Goal: Task Accomplishment & Management: Manage account settings

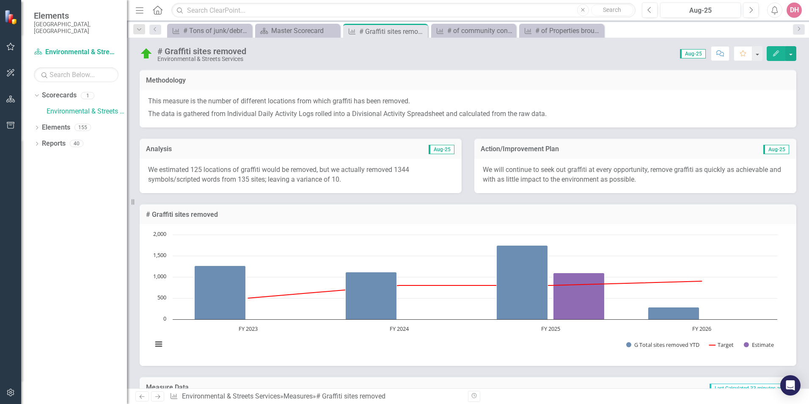
scroll to position [428, 0]
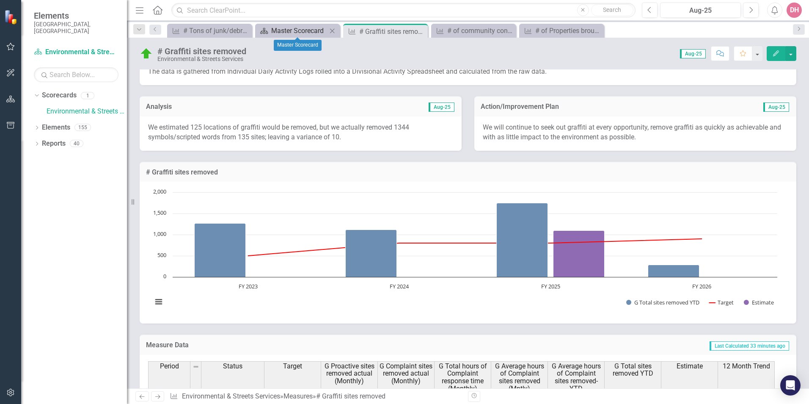
click at [280, 30] on div "Master Scorecard" at bounding box center [299, 30] width 56 height 11
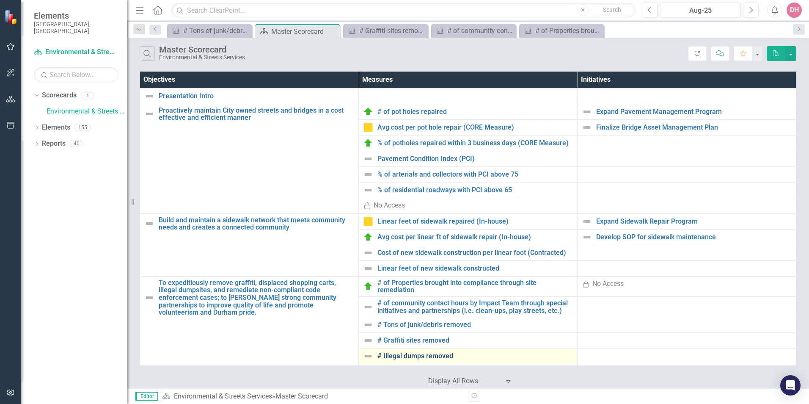
click at [388, 356] on link "# Illegal dumps removed" at bounding box center [474, 356] width 195 height 8
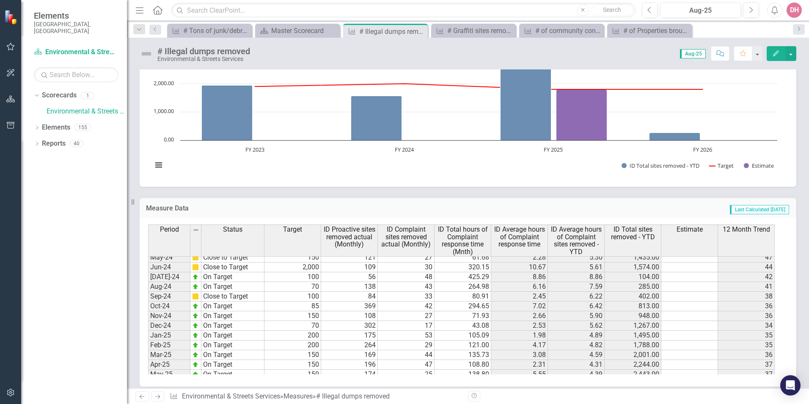
scroll to position [423, 0]
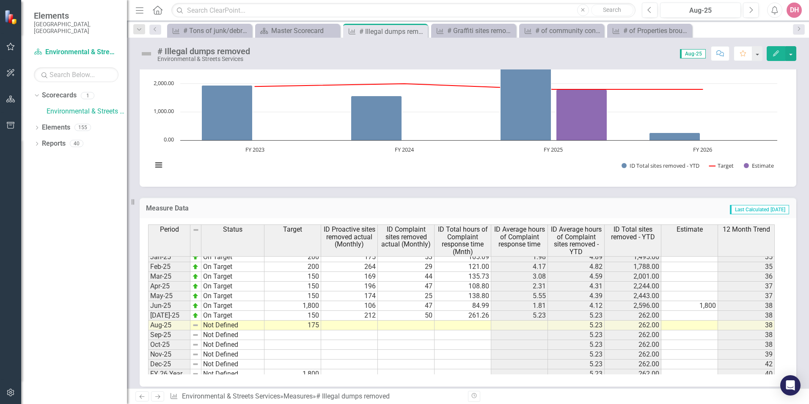
click at [355, 325] on tbody "Oct-23 Close to Target 100 56 60 263.30 4.39 4.47 451.00 51 Nov-23 Close to Tar…" at bounding box center [461, 242] width 627 height 273
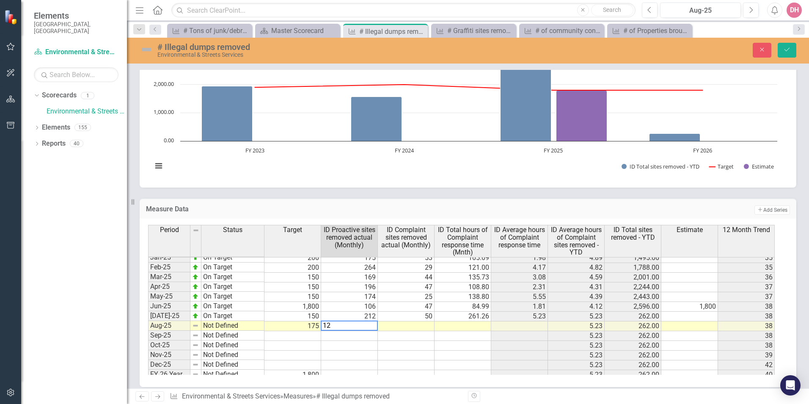
type textarea "124"
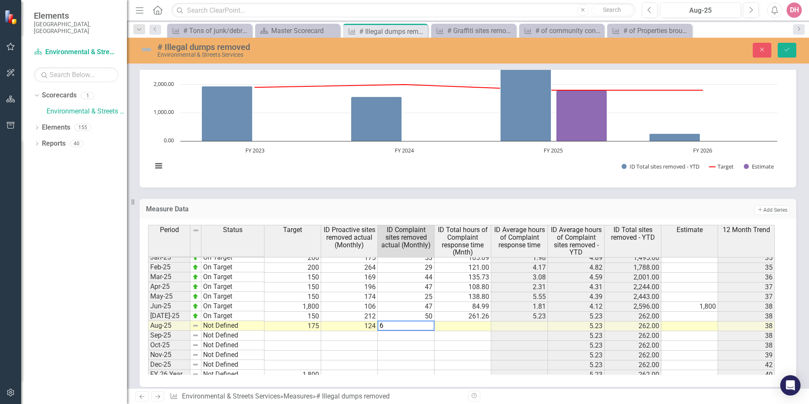
type textarea "60"
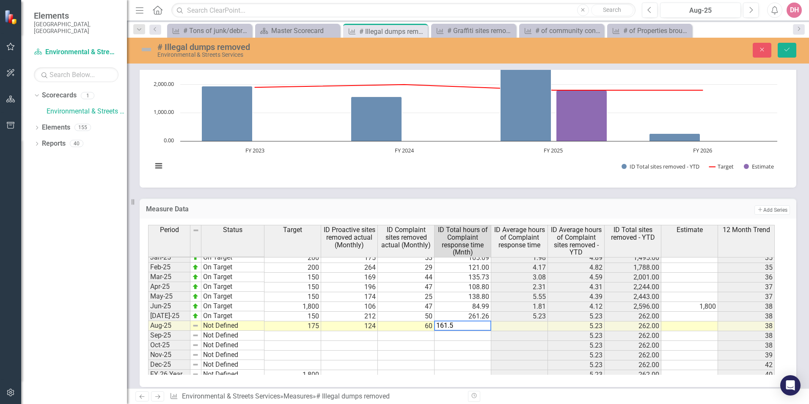
type textarea "161.57"
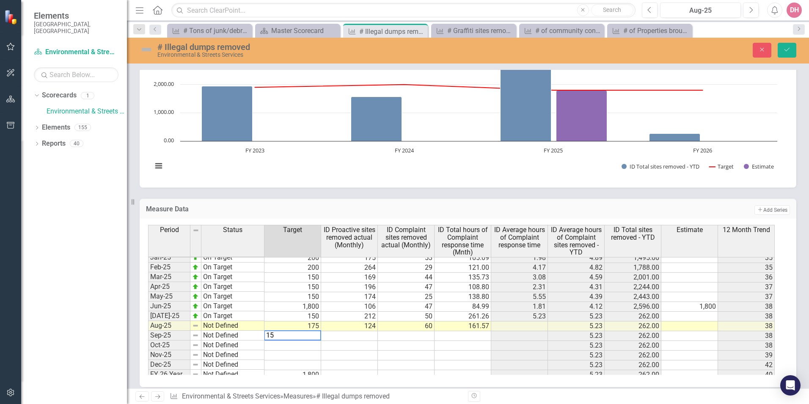
type textarea "150"
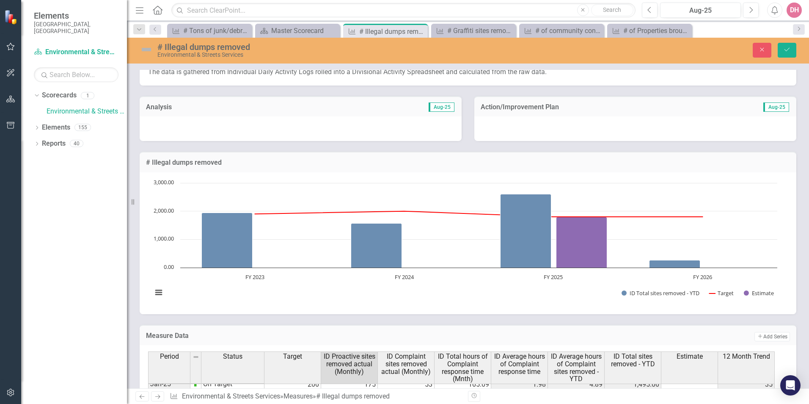
scroll to position [42, 0]
click at [346, 124] on div at bounding box center [301, 129] width 322 height 25
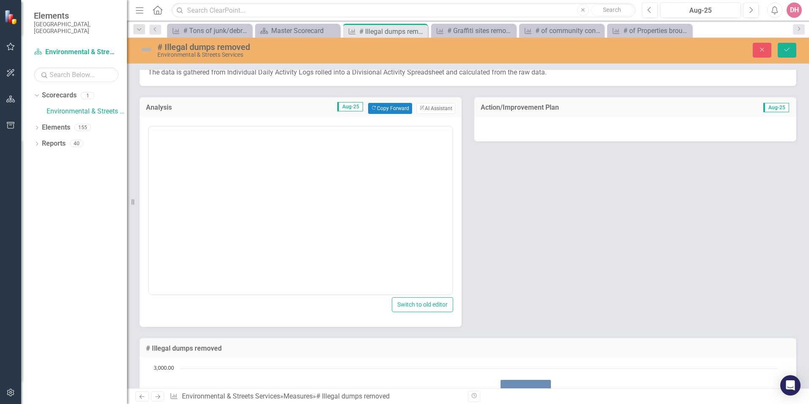
scroll to position [0, 0]
click at [380, 107] on button "Copy Forward Copy Forward" at bounding box center [390, 108] width 44 height 11
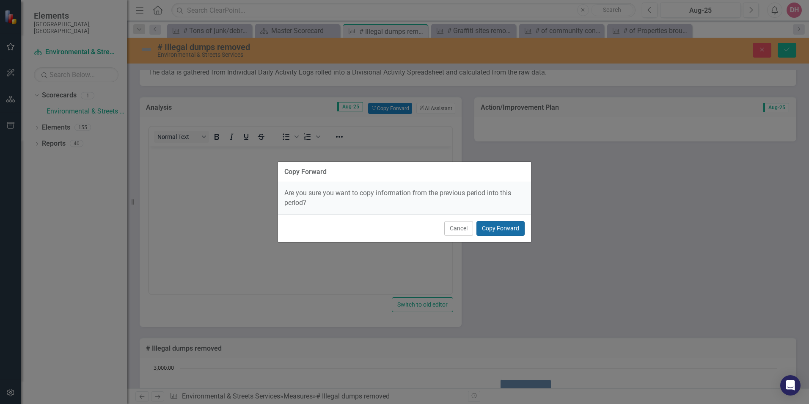
click at [501, 228] on button "Copy Forward" at bounding box center [500, 228] width 48 height 15
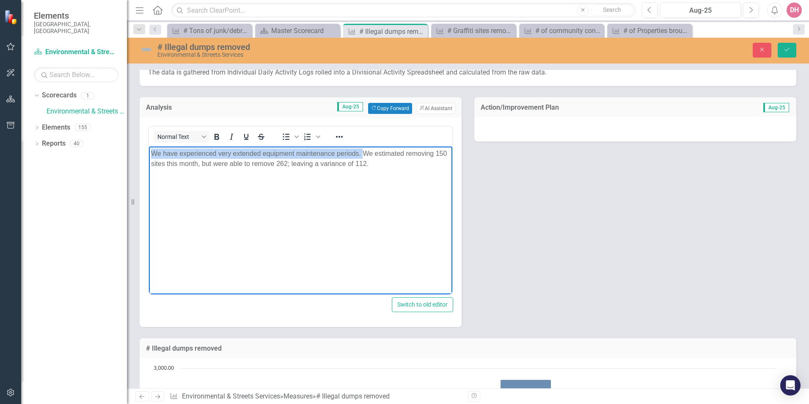
drag, startPoint x: 151, startPoint y: 154, endPoint x: 365, endPoint y: 152, distance: 214.1
click at [365, 152] on body "We have experienced very extended equipment maintenance periods. We estimated r…" at bounding box center [300, 209] width 303 height 127
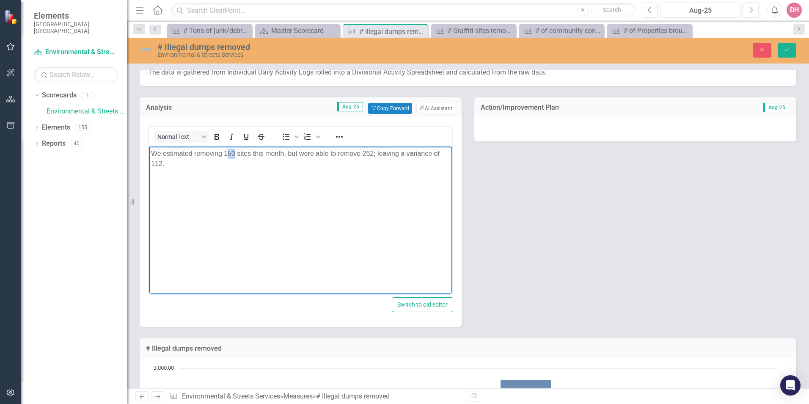
drag, startPoint x: 228, startPoint y: 153, endPoint x: 234, endPoint y: 153, distance: 6.8
click at [234, 153] on p "We estimated removing 150 sites this month, but were able to remove 262; leavin…" at bounding box center [300, 158] width 299 height 20
drag, startPoint x: 363, startPoint y: 153, endPoint x: 372, endPoint y: 153, distance: 8.9
click at [372, 153] on p "We estimated removing 175 sites this month, but were able to remove 262; leavin…" at bounding box center [300, 158] width 299 height 20
drag, startPoint x: 151, startPoint y: 162, endPoint x: 162, endPoint y: 164, distance: 11.2
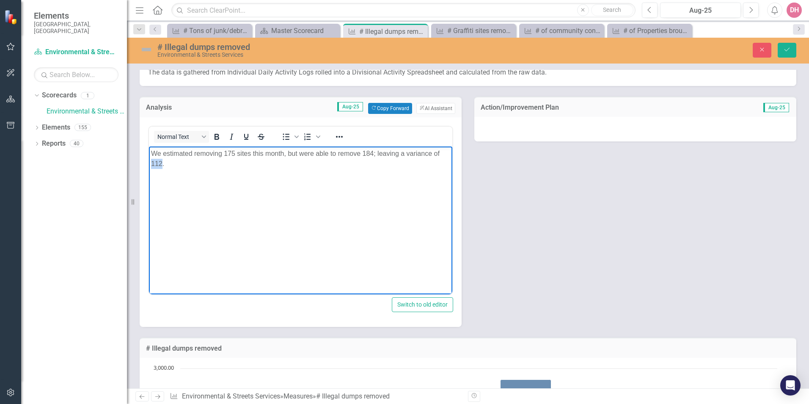
click at [162, 163] on body "We estimated removing 175 sites this month, but were able to remove 184; leavin…" at bounding box center [300, 209] width 303 height 127
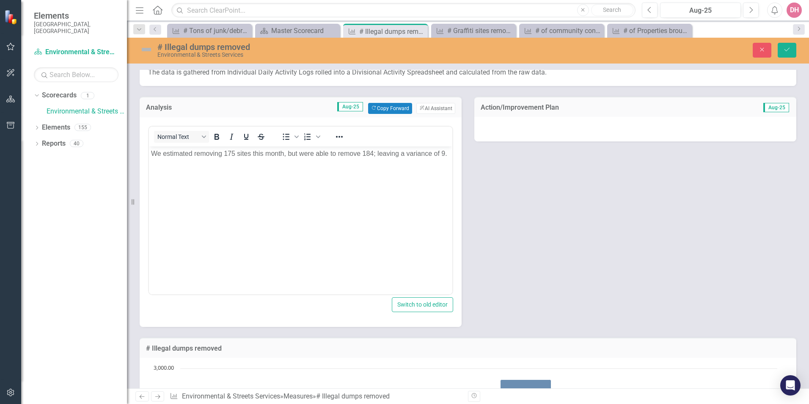
click at [614, 124] on div at bounding box center [635, 129] width 322 height 25
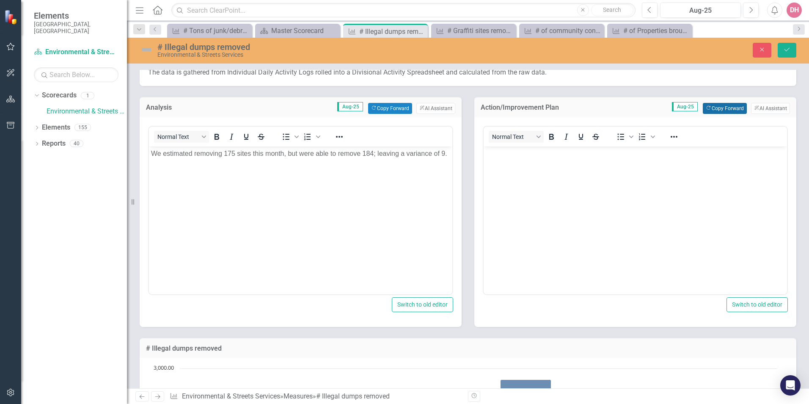
click at [714, 108] on button "Copy Forward Copy Forward" at bounding box center [725, 108] width 44 height 11
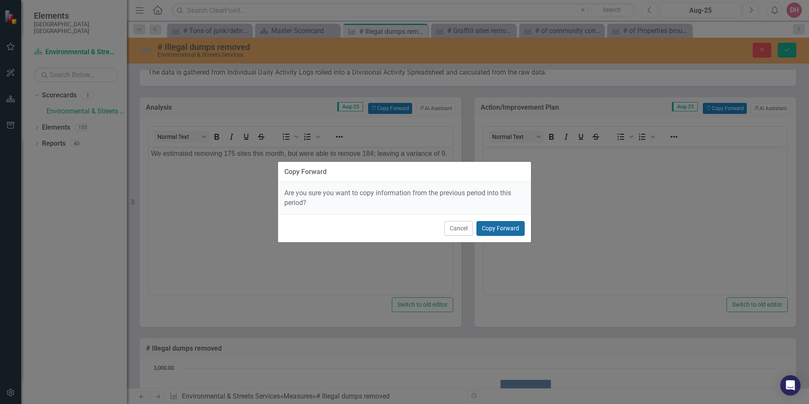
click at [509, 231] on button "Copy Forward" at bounding box center [500, 228] width 48 height 15
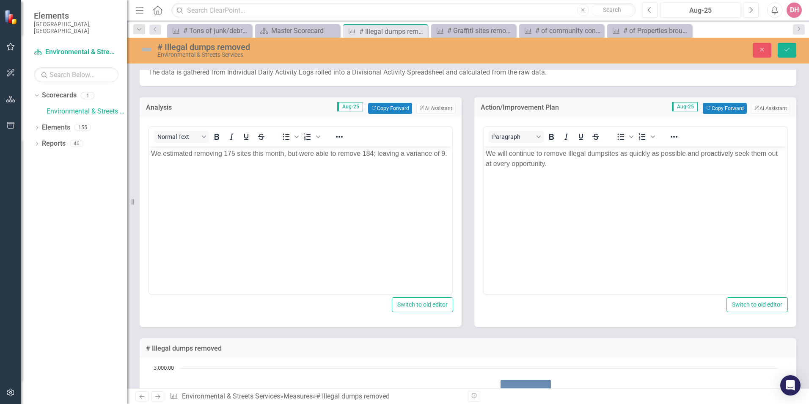
click at [150, 50] on img at bounding box center [147, 50] width 14 height 14
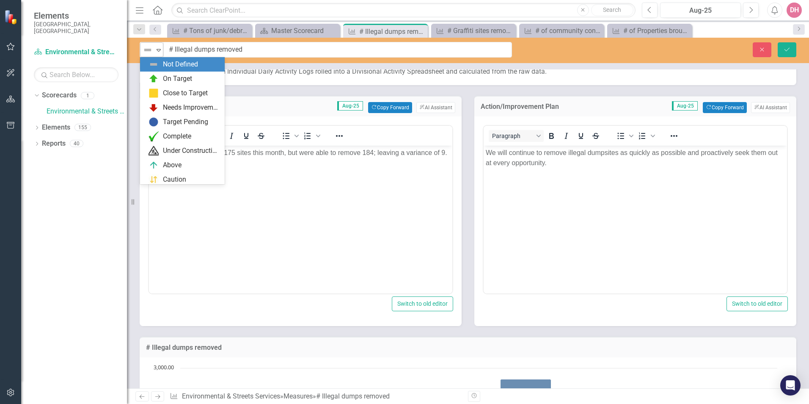
click at [158, 50] on icon "Expand" at bounding box center [158, 50] width 8 height 7
click at [163, 80] on div "On Target" at bounding box center [177, 79] width 29 height 10
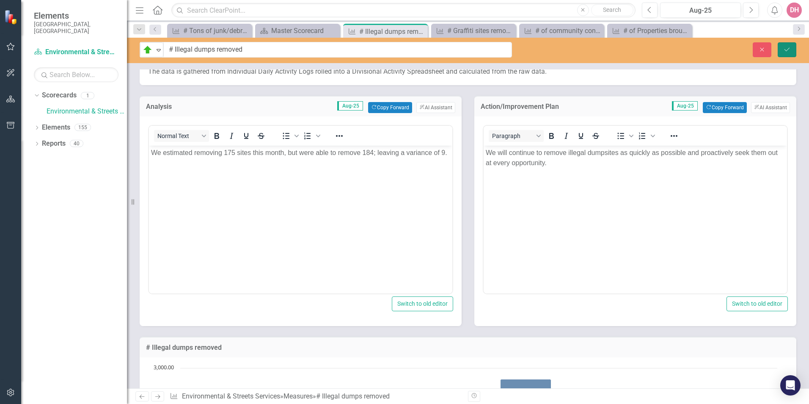
click at [784, 50] on icon "Save" at bounding box center [787, 50] width 8 height 6
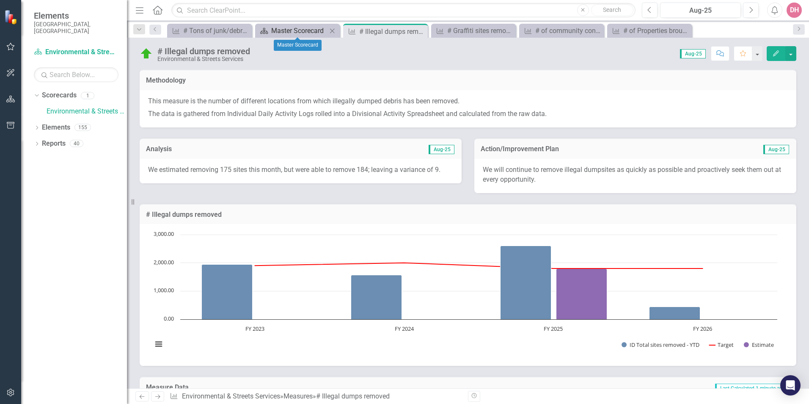
click at [278, 30] on div "Master Scorecard" at bounding box center [299, 30] width 56 height 11
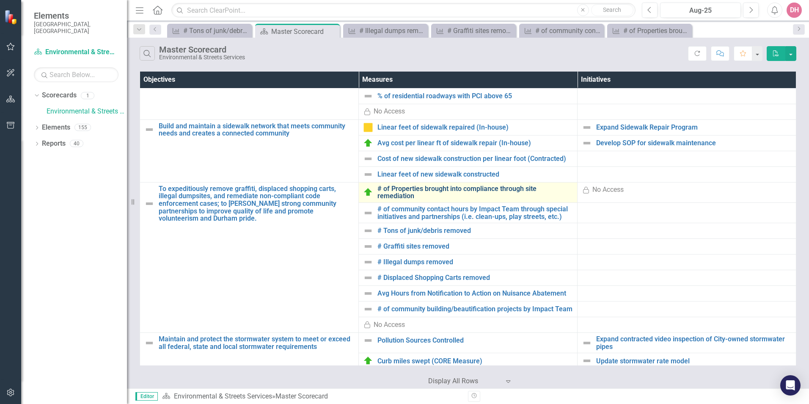
scroll to position [127, 0]
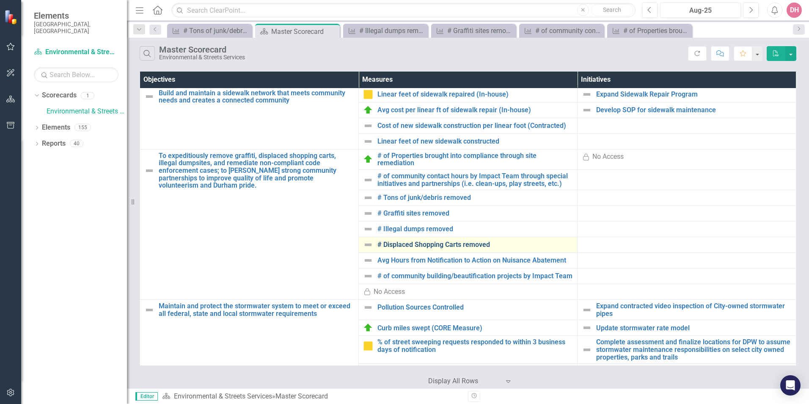
click at [391, 245] on link "# Displaced Shopping Carts removed" at bounding box center [474, 245] width 195 height 8
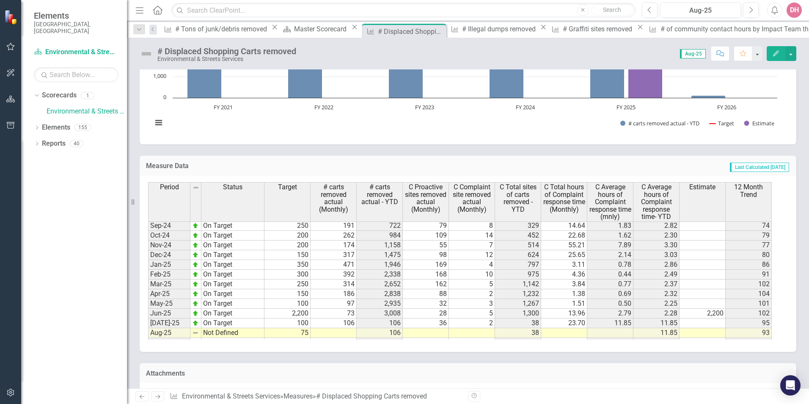
scroll to position [423, 0]
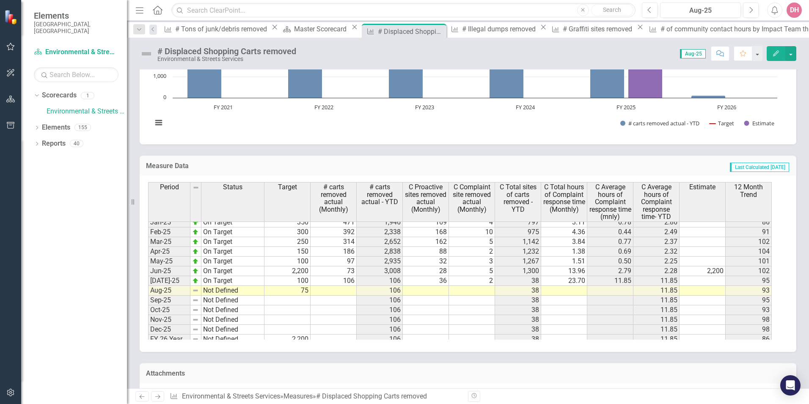
click at [333, 290] on tbody "Oct-23 Close to Target 40 172 354 44 9 185 10.01 1.11 3.87 54 Nov-23 Close to T…" at bounding box center [460, 207] width 624 height 273
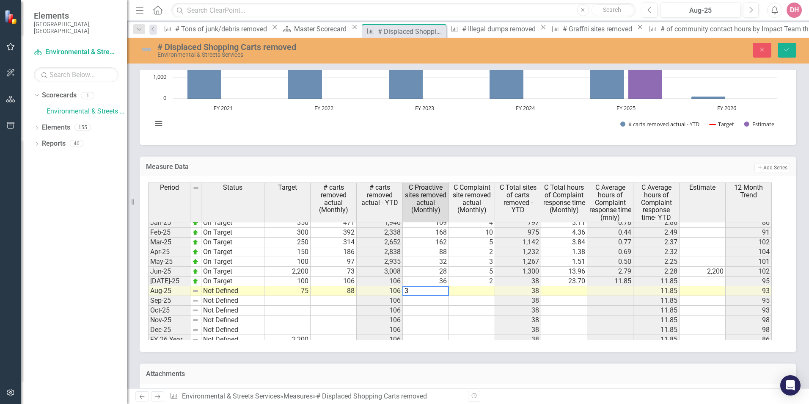
type textarea "32"
type textarea "7.02"
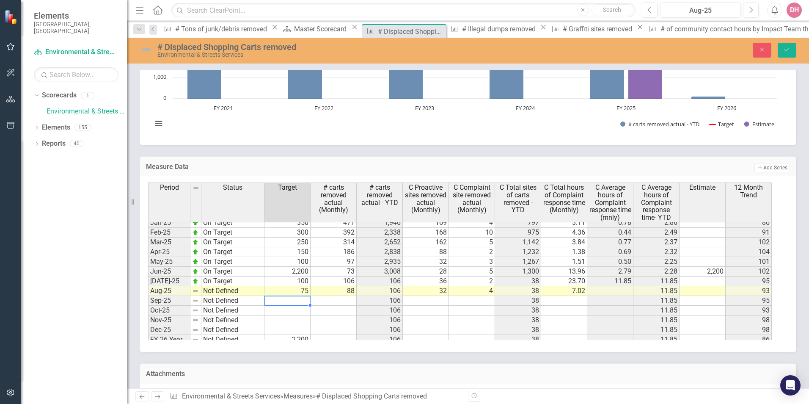
type textarea "50"
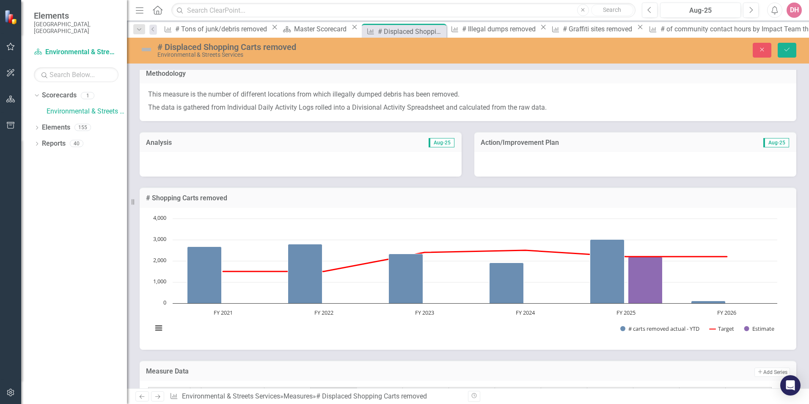
scroll to position [0, 0]
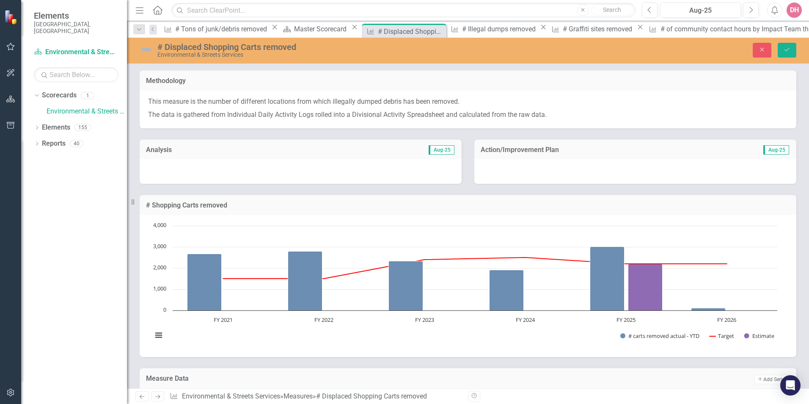
click at [343, 169] on div at bounding box center [301, 171] width 322 height 25
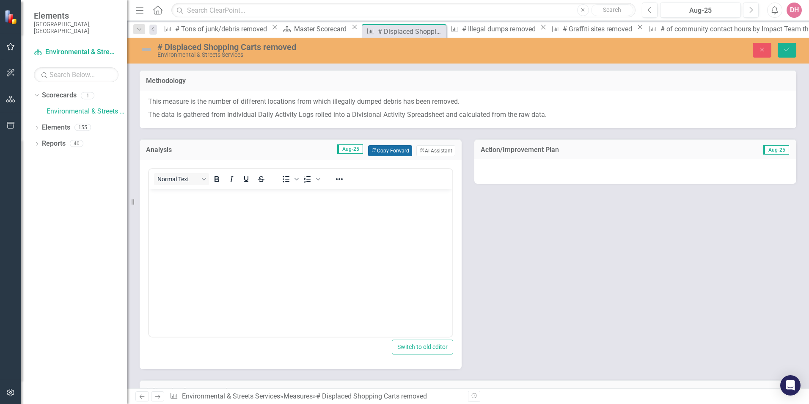
click at [378, 153] on button "Copy Forward Copy Forward" at bounding box center [390, 150] width 44 height 11
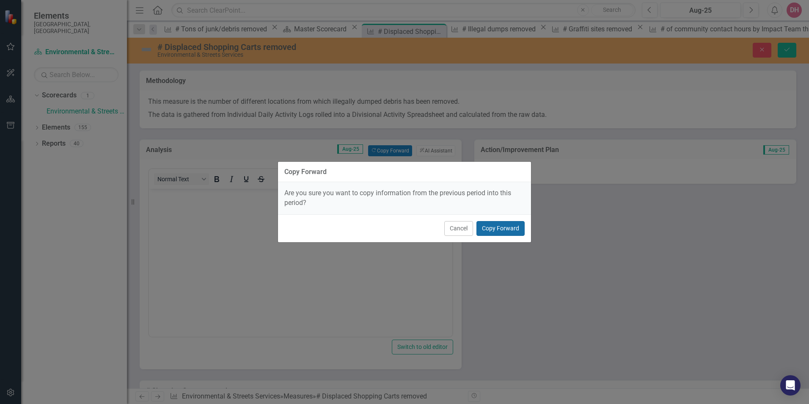
click at [491, 229] on button "Copy Forward" at bounding box center [500, 228] width 48 height 15
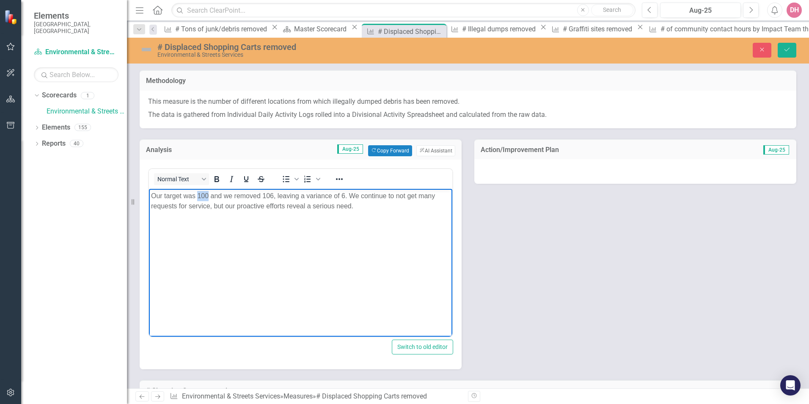
drag, startPoint x: 198, startPoint y: 194, endPoint x: 207, endPoint y: 194, distance: 9.3
click at [207, 194] on p "Our target was 100 and we removed 106, leaving a variance of 6. We continue to …" at bounding box center [300, 200] width 299 height 20
drag, startPoint x: 259, startPoint y: 195, endPoint x: 270, endPoint y: 195, distance: 10.2
click at [270, 195] on p "Our target was 75 and we removed 106, leaving a variance of 6. We continue to n…" at bounding box center [300, 200] width 299 height 20
click at [336, 194] on p "Our target was 75 and we removed 88, leaving a variance of 6. We continue to no…" at bounding box center [300, 200] width 299 height 20
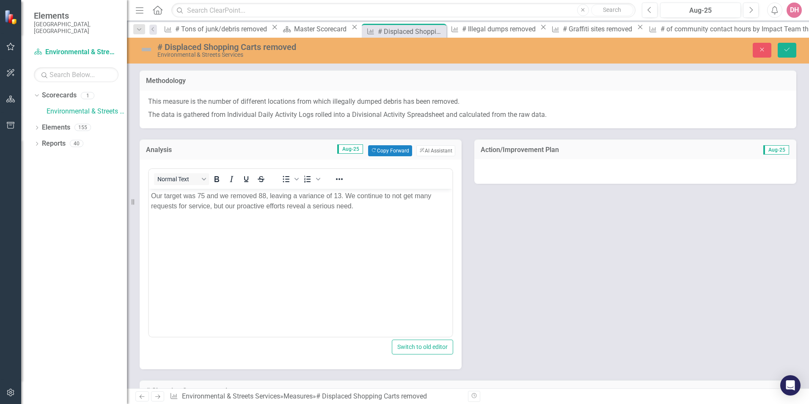
click at [618, 171] on div at bounding box center [635, 171] width 322 height 25
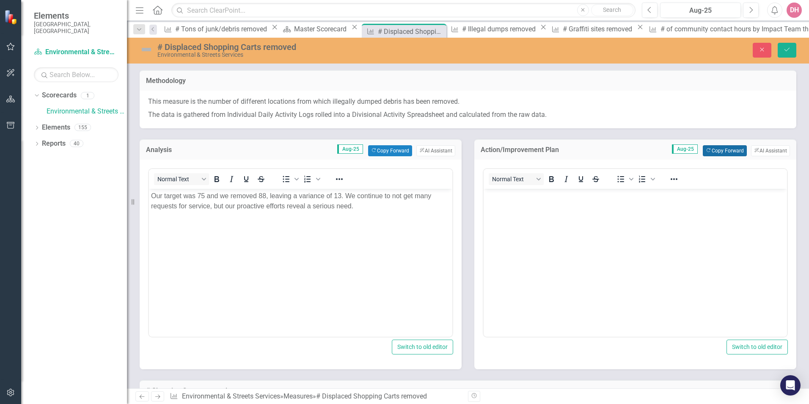
click at [713, 150] on button "Copy Forward Copy Forward" at bounding box center [725, 150] width 44 height 11
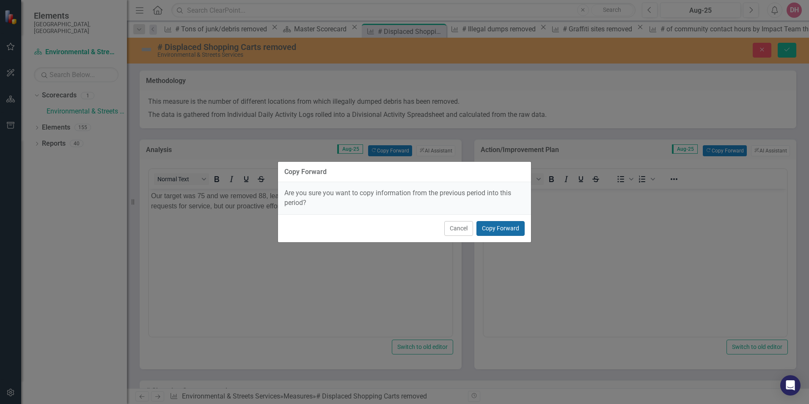
click at [500, 227] on button "Copy Forward" at bounding box center [500, 228] width 48 height 15
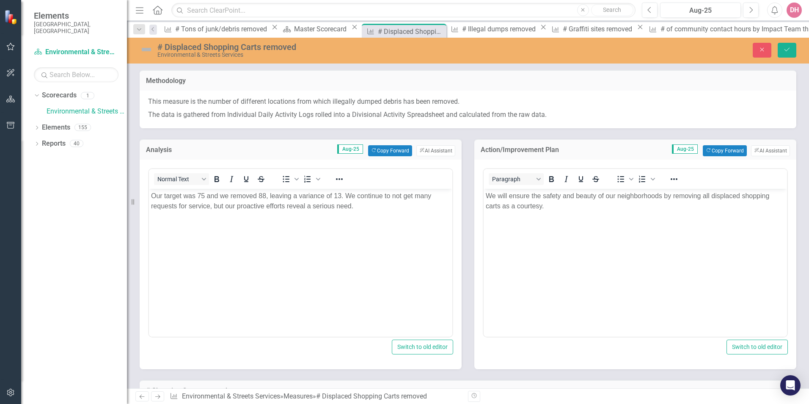
click at [150, 49] on img at bounding box center [147, 50] width 14 height 14
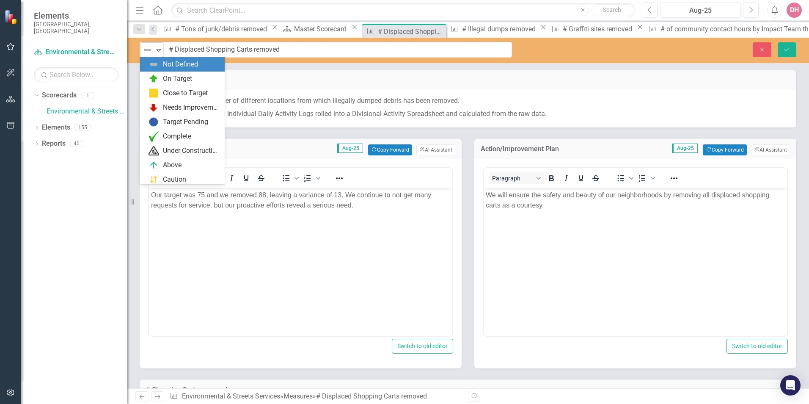
click at [158, 50] on icon "Expand" at bounding box center [158, 50] width 8 height 7
click at [168, 77] on div "On Target" at bounding box center [177, 79] width 29 height 10
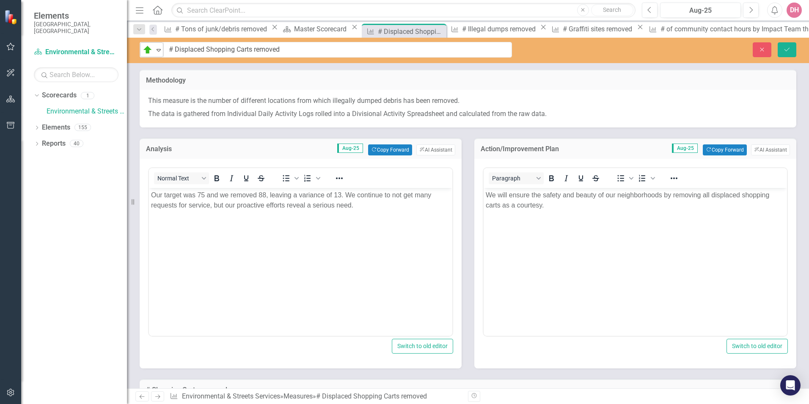
click at [157, 50] on icon at bounding box center [159, 50] width 4 height 3
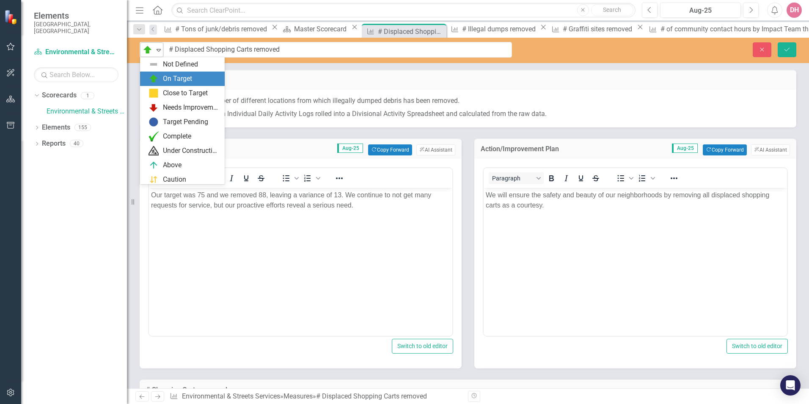
scroll to position [14, 0]
click at [169, 77] on div "Close to Target" at bounding box center [185, 79] width 45 height 10
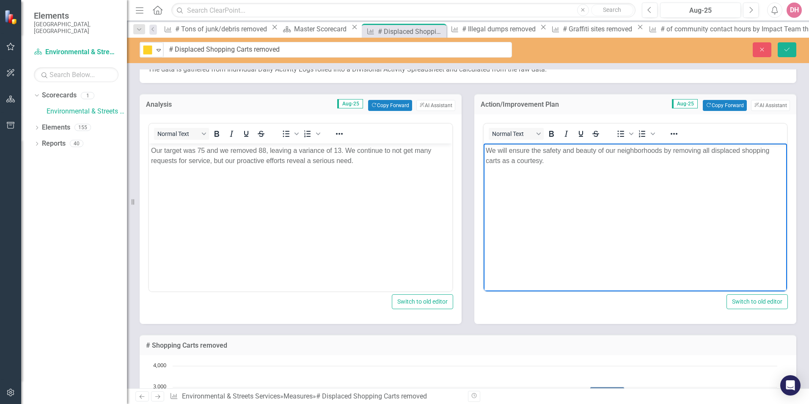
scroll to position [21, 0]
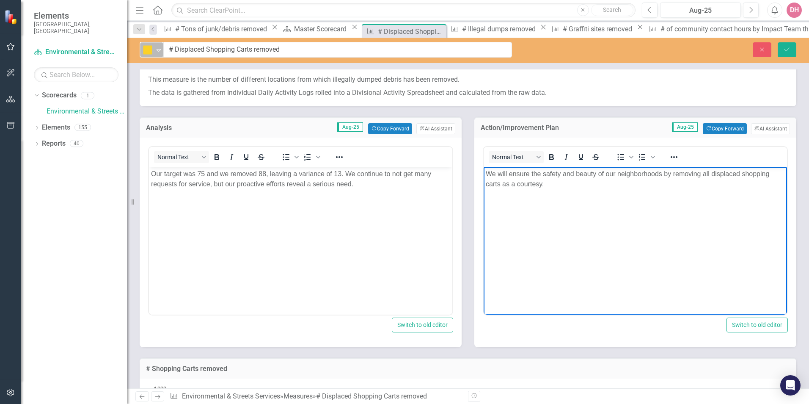
click at [159, 49] on icon at bounding box center [159, 50] width 4 height 3
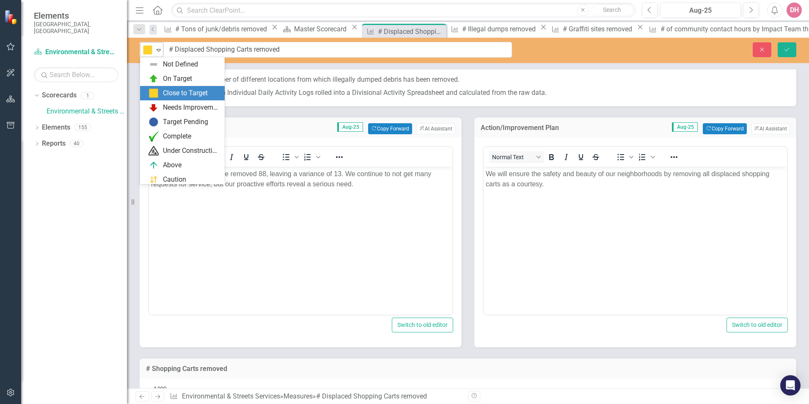
scroll to position [29, 0]
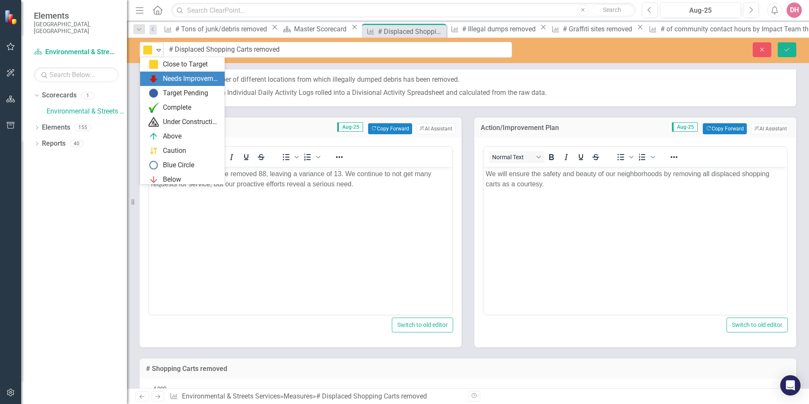
click at [169, 77] on div "Needs Improvement" at bounding box center [191, 79] width 57 height 10
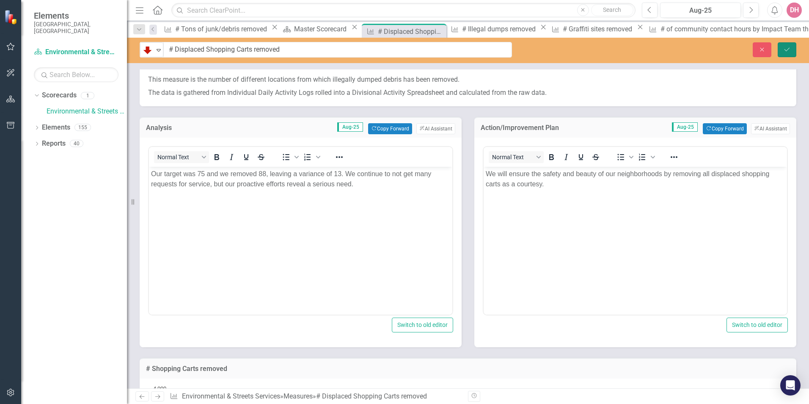
click at [787, 48] on icon "Save" at bounding box center [787, 50] width 8 height 6
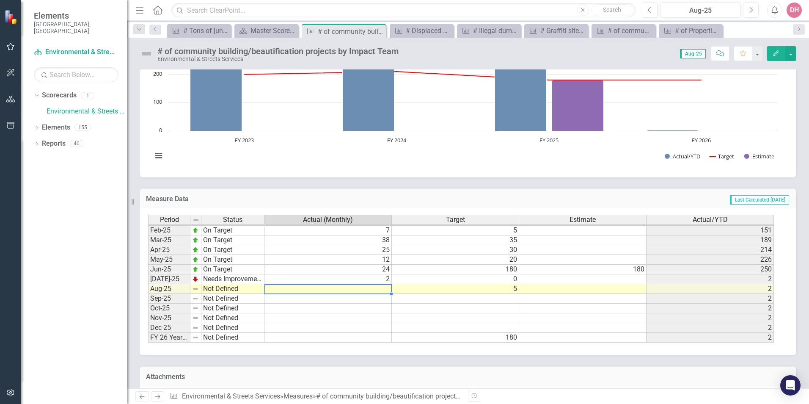
click at [362, 289] on td at bounding box center [327, 289] width 127 height 10
type textarea "12"
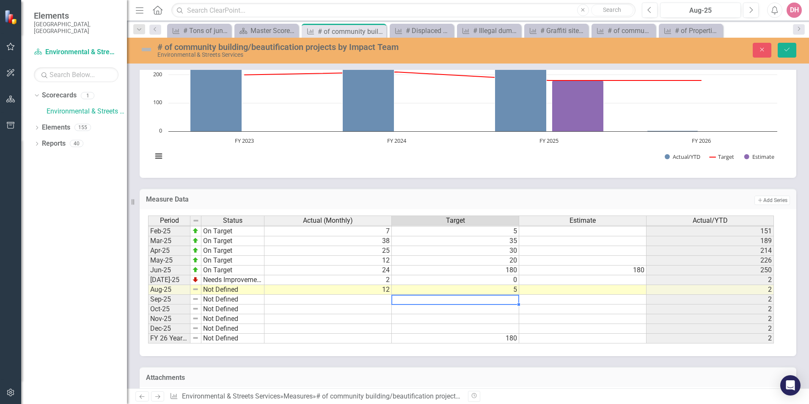
type textarea "8"
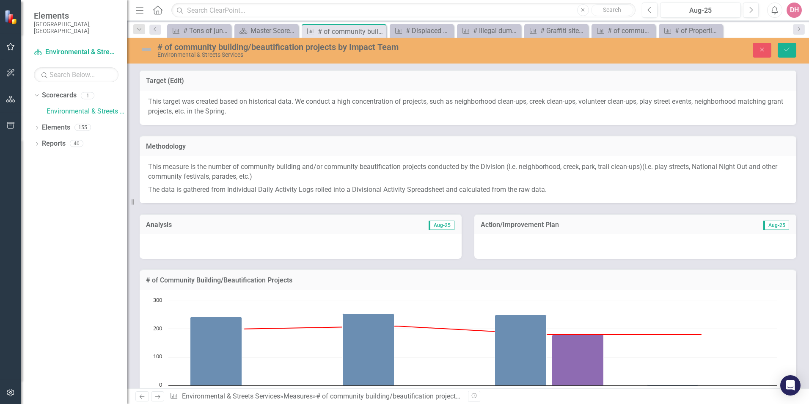
click at [348, 242] on div at bounding box center [301, 246] width 322 height 25
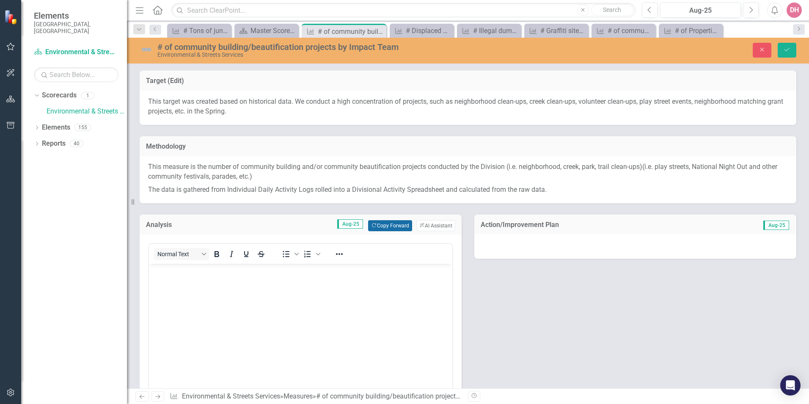
click at [385, 225] on button "Copy Forward Copy Forward" at bounding box center [390, 225] width 44 height 11
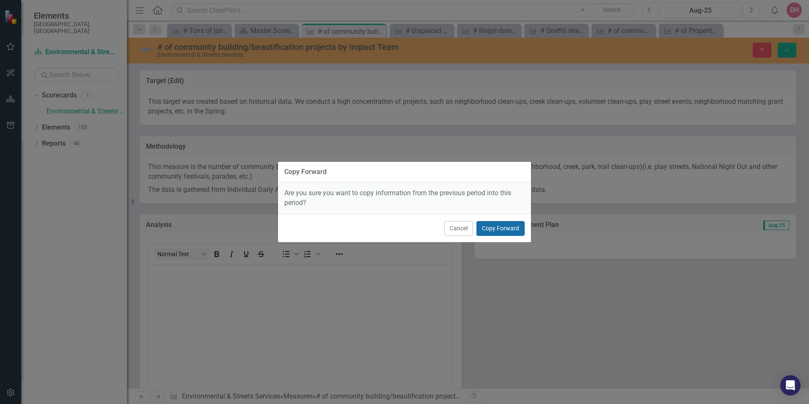
click at [489, 228] on button "Copy Forward" at bounding box center [500, 228] width 48 height 15
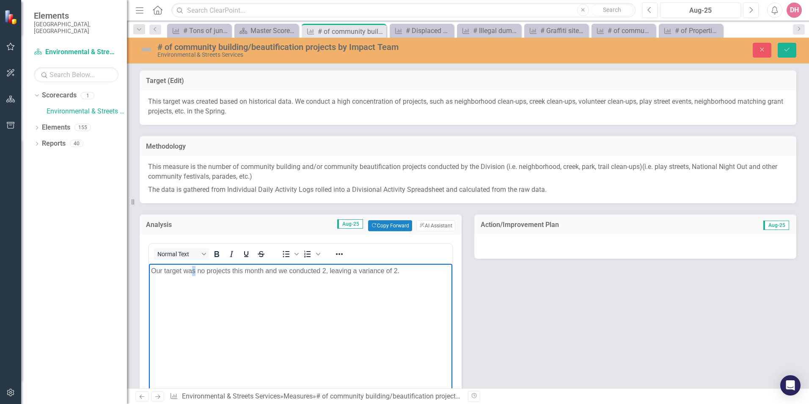
click at [193, 270] on p "Our target was no projects this month and we conducted 2, leaving a variance of…" at bounding box center [300, 270] width 299 height 10
drag, startPoint x: 197, startPoint y: 271, endPoint x: 204, endPoint y: 271, distance: 6.8
click at [204, 271] on p "Our target was no projects this month and we conducted 2, leaving a variance of…" at bounding box center [300, 270] width 299 height 10
click at [318, 270] on p "Our target was 5 projects this month and we conducted 2, leaving a variance of …" at bounding box center [300, 270] width 299 height 10
click at [396, 270] on p "Our target was 5 projects this month and we conducted 12, leaving a variance of…" at bounding box center [300, 270] width 299 height 10
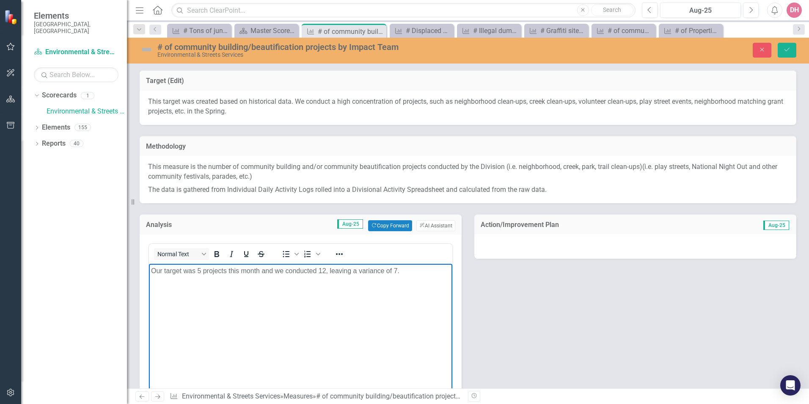
click at [625, 245] on div at bounding box center [635, 246] width 322 height 25
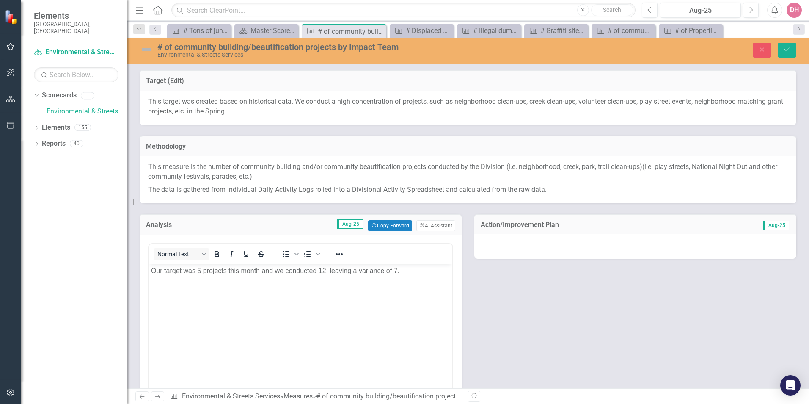
click at [625, 245] on div at bounding box center [635, 246] width 322 height 25
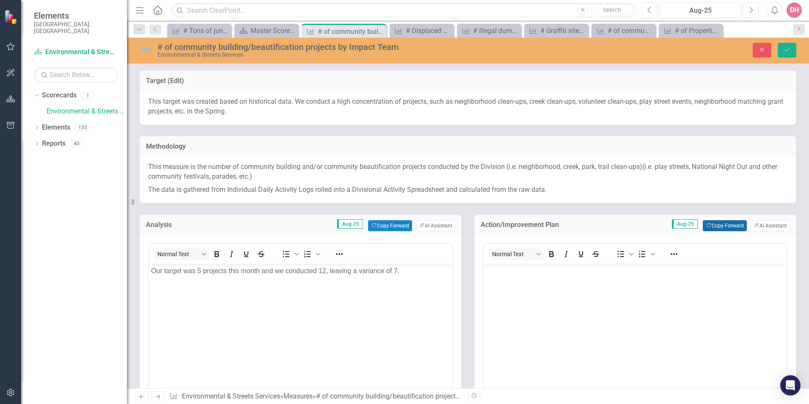
click at [710, 226] on button "Copy Forward Copy Forward" at bounding box center [725, 225] width 44 height 11
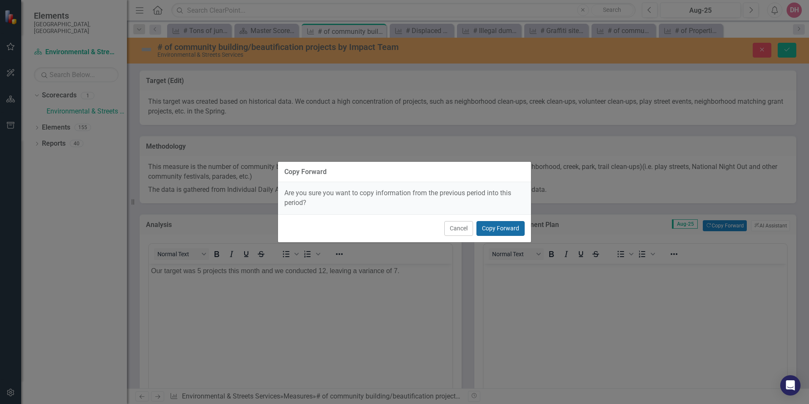
click at [507, 227] on button "Copy Forward" at bounding box center [500, 228] width 48 height 15
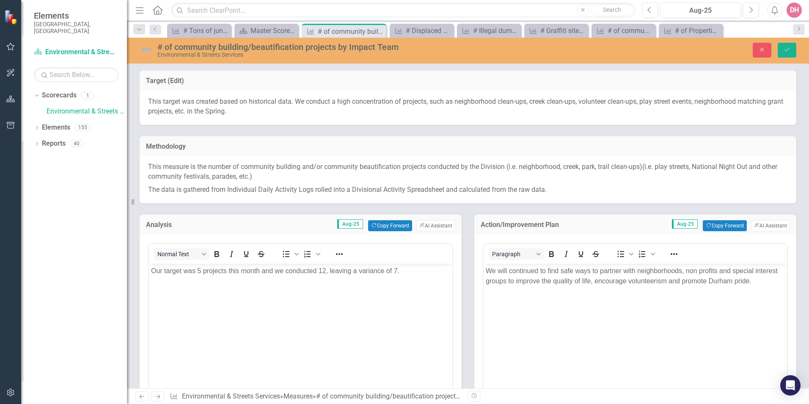
click at [149, 49] on img at bounding box center [147, 50] width 14 height 14
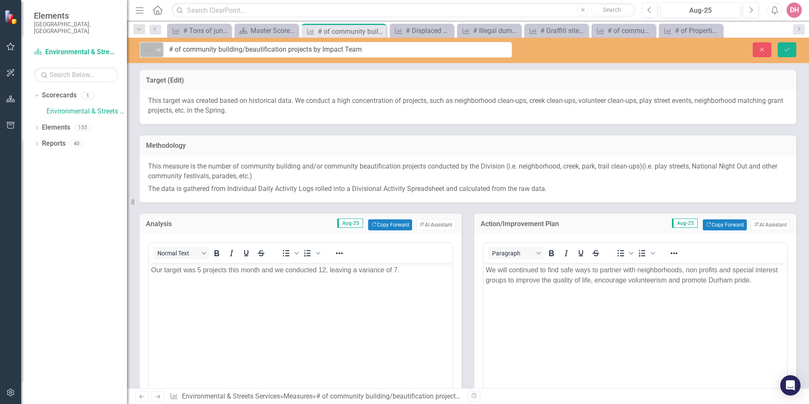
click at [159, 49] on icon at bounding box center [159, 50] width 4 height 3
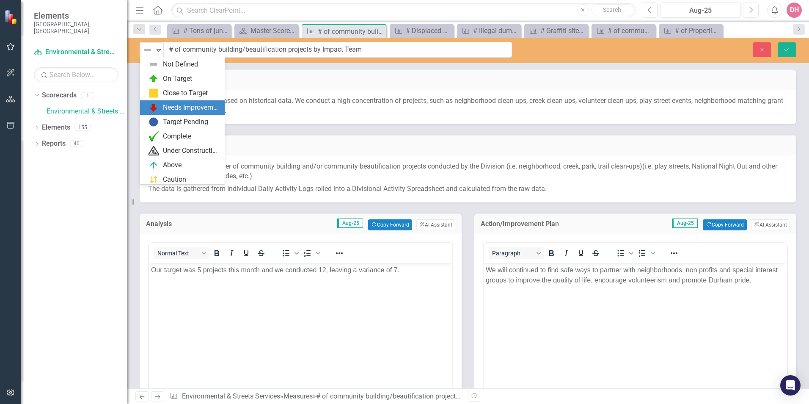
click at [170, 105] on div "Needs Improvement" at bounding box center [191, 108] width 57 height 10
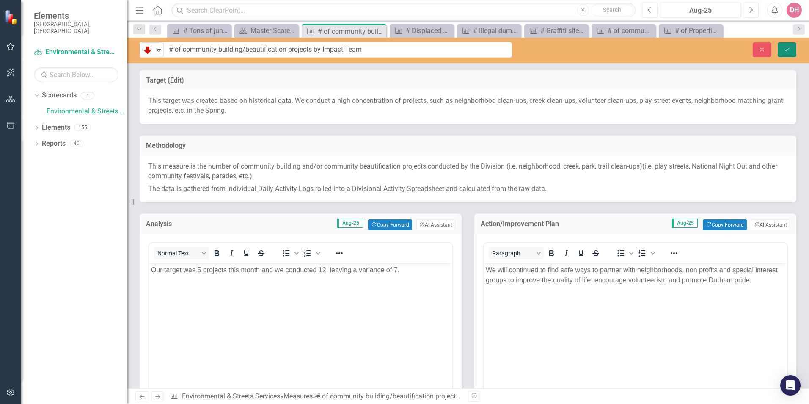
click at [787, 50] on icon "Save" at bounding box center [787, 50] width 8 height 6
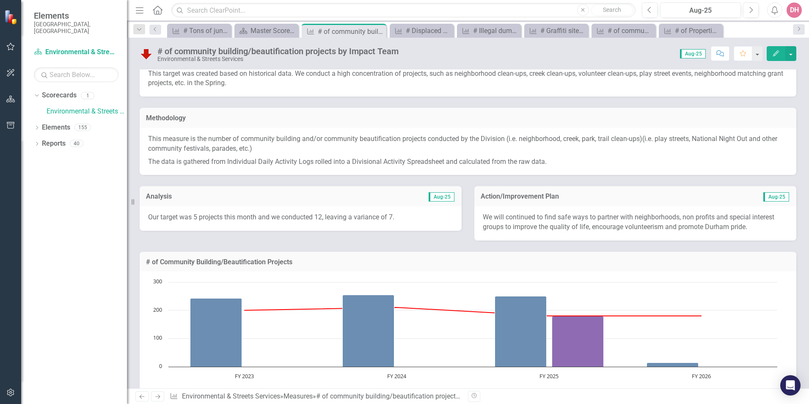
scroll to position [42, 0]
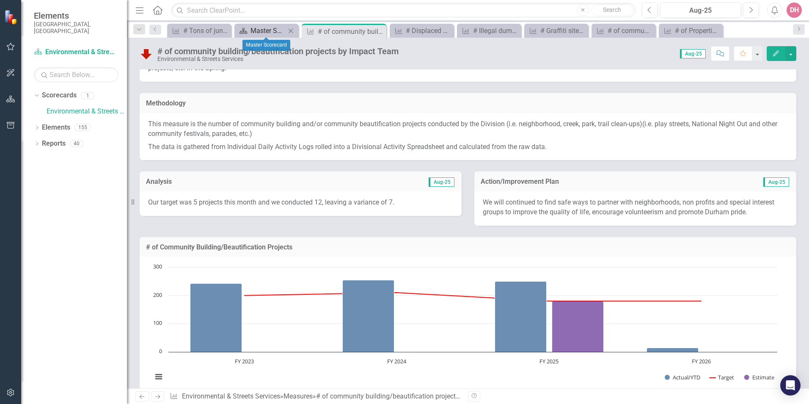
click at [261, 29] on div "Master Scorecard" at bounding box center [267, 30] width 35 height 11
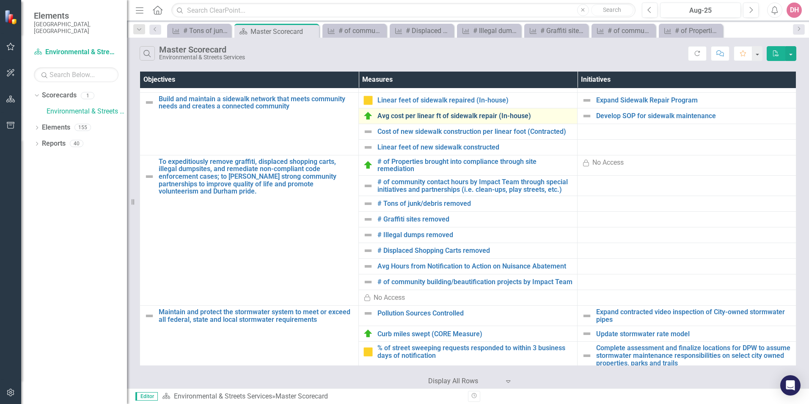
scroll to position [127, 0]
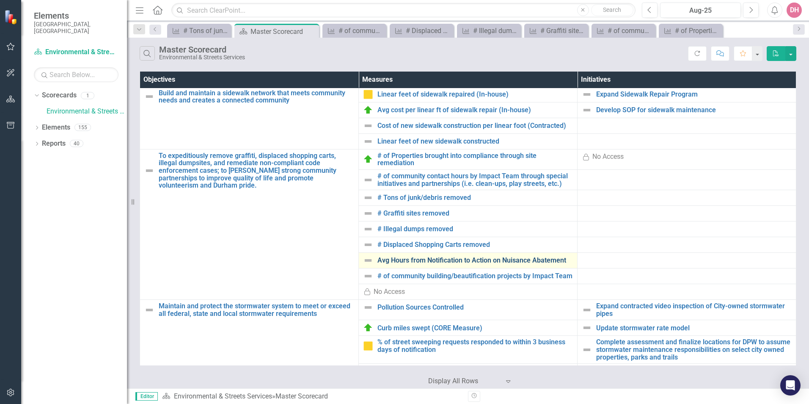
click at [395, 260] on link "Avg Hours from Notification to Action on Nuisance Abatement" at bounding box center [474, 260] width 195 height 8
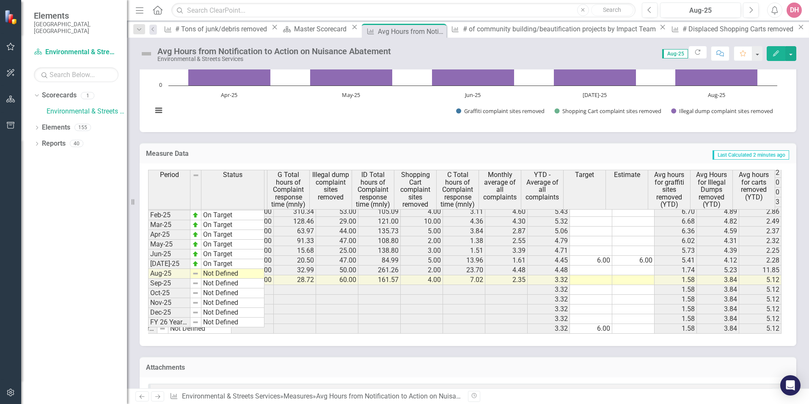
scroll to position [385, 0]
